Goal: Task Accomplishment & Management: Manage account settings

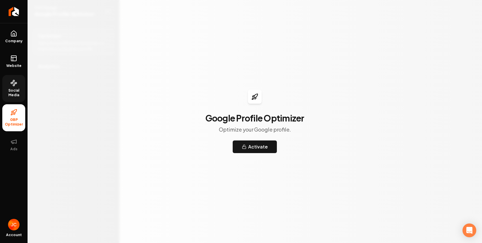
click at [19, 85] on link "Social Media" at bounding box center [13, 88] width 23 height 27
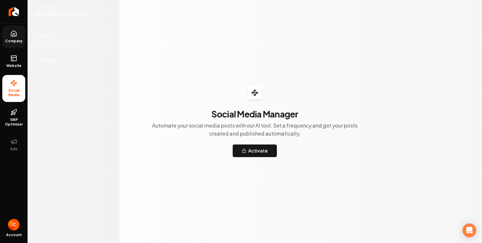
click at [13, 35] on icon at bounding box center [13, 33] width 7 height 7
